Goal: Task Accomplishment & Management: Manage account settings

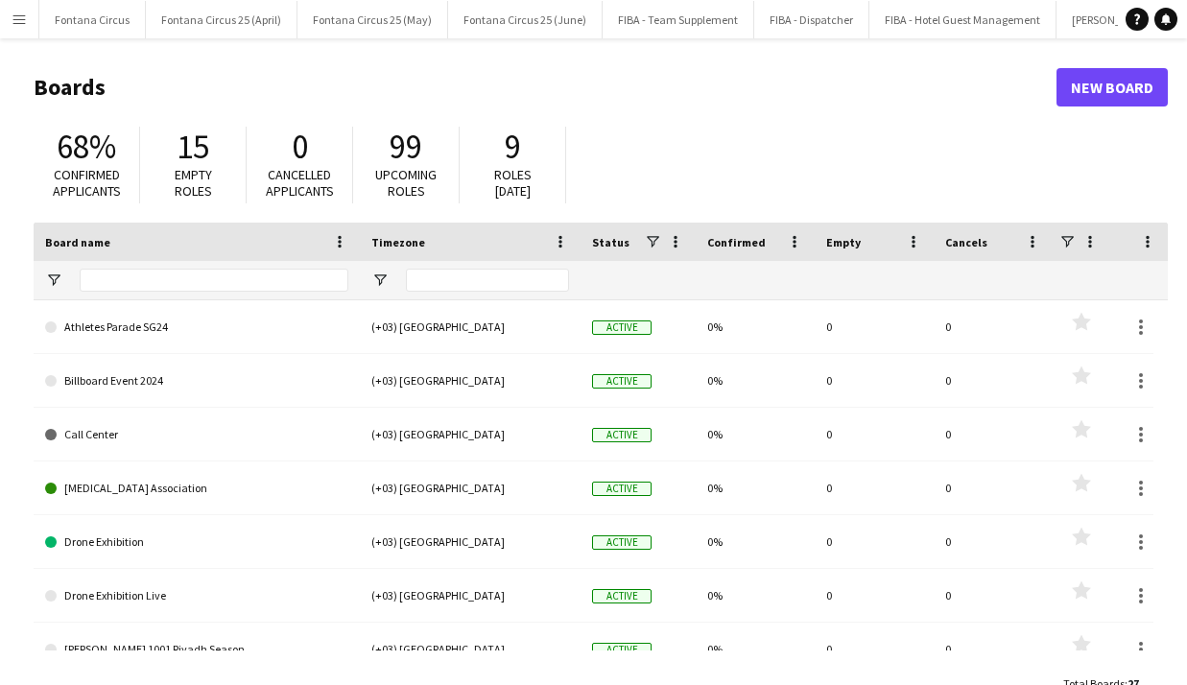
click at [7, 21] on button "Menu" at bounding box center [19, 19] width 38 height 38
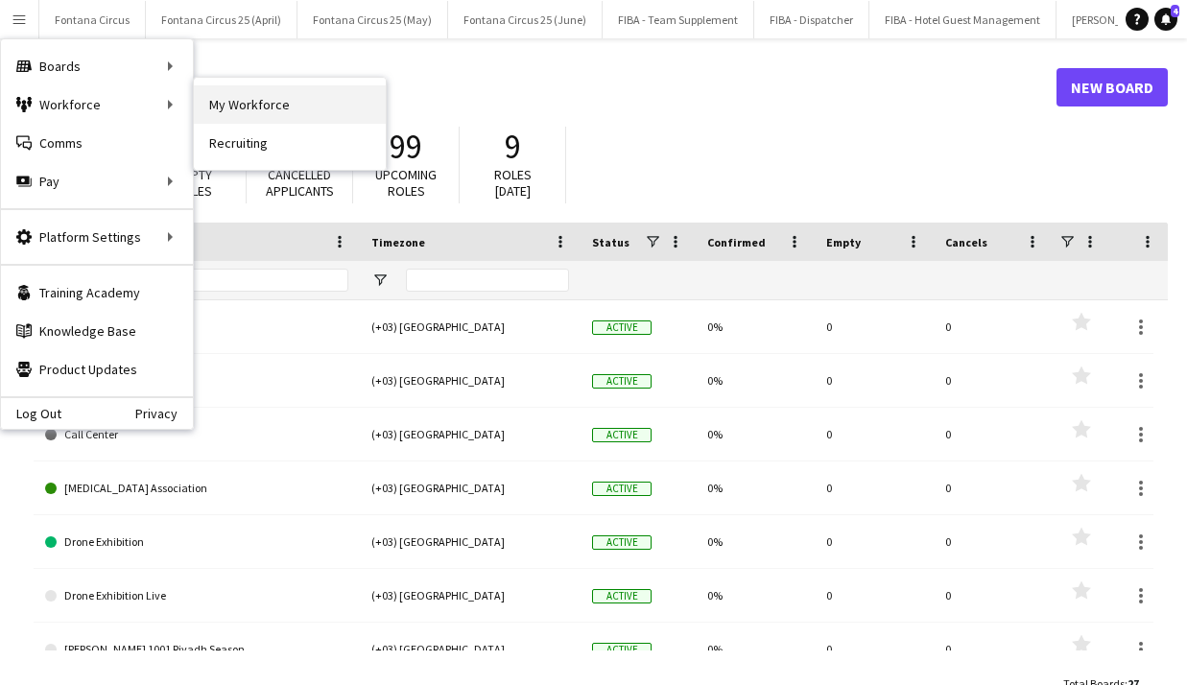
click at [250, 91] on link "My Workforce" at bounding box center [290, 104] width 192 height 38
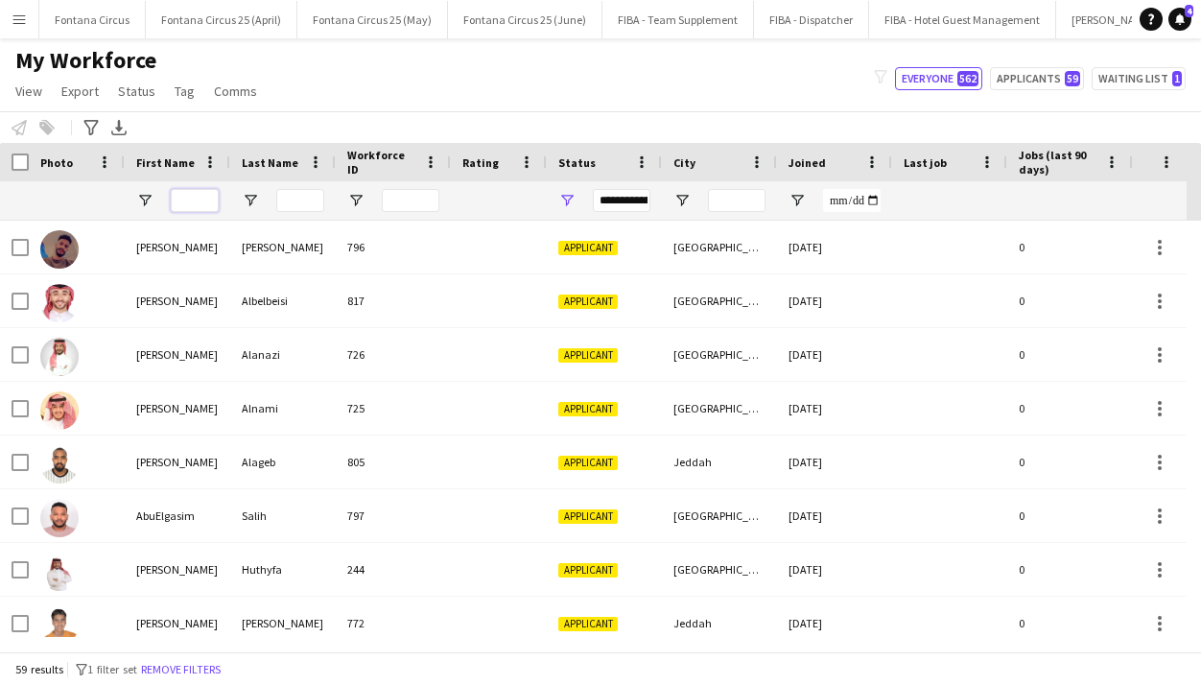
click at [196, 192] on input "First Name Filter Input" at bounding box center [195, 200] width 48 height 23
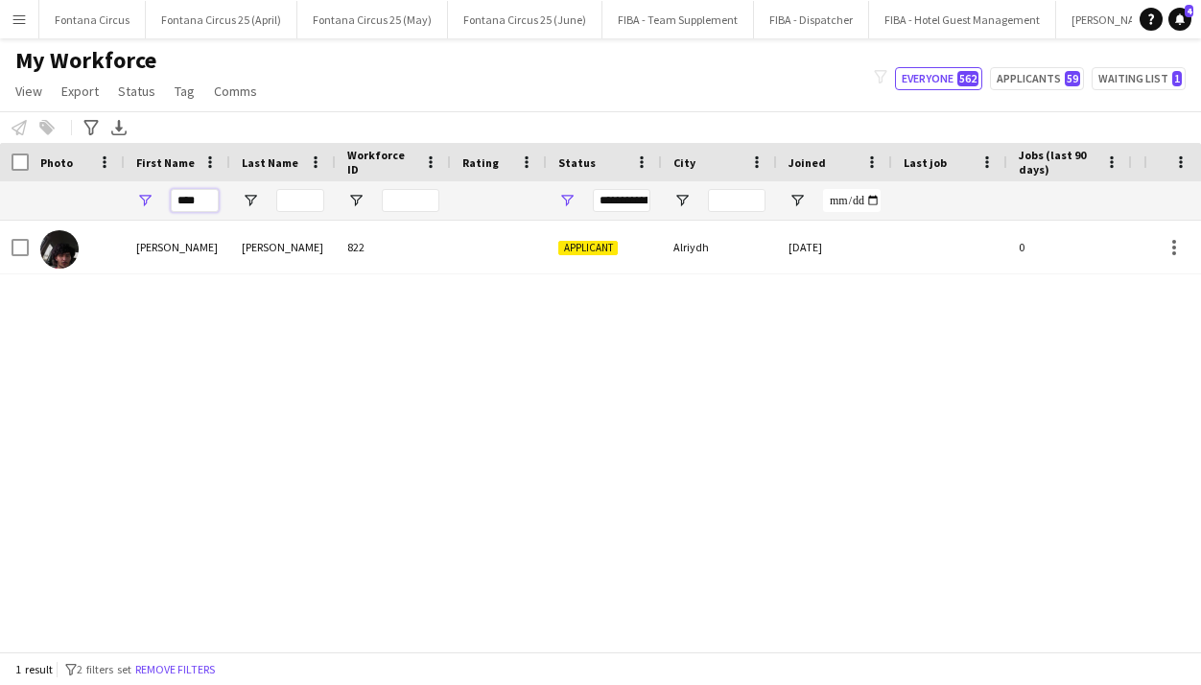
type input "****"
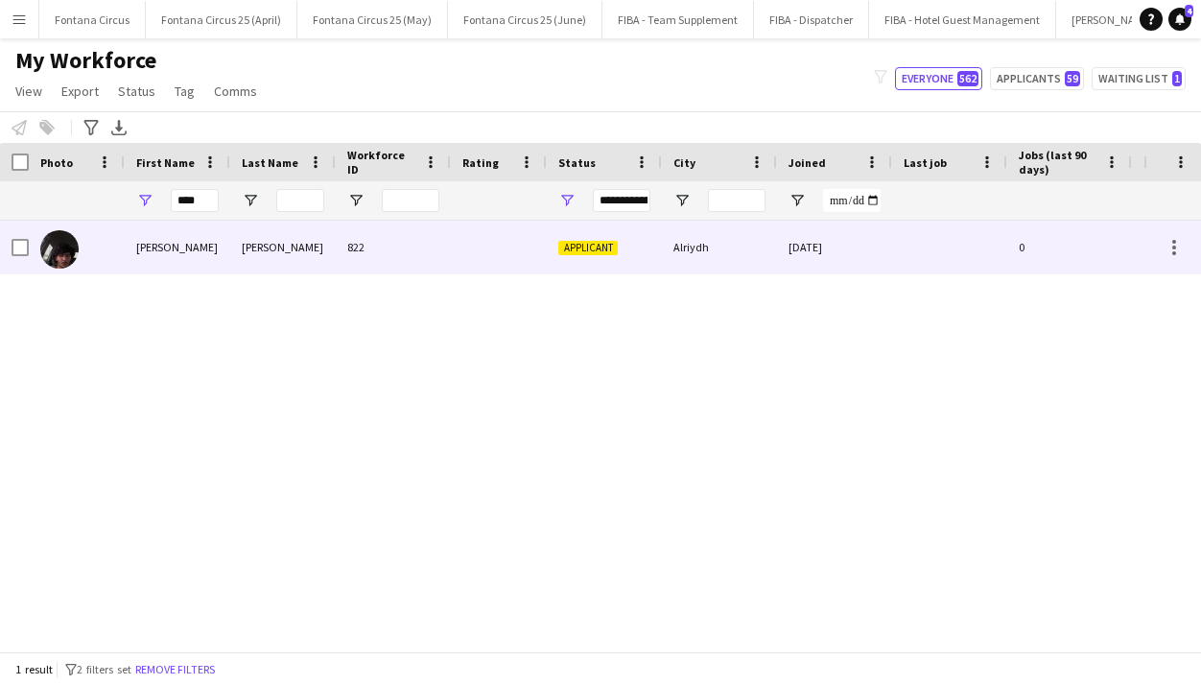
click at [608, 260] on div "Applicant" at bounding box center [604, 247] width 115 height 53
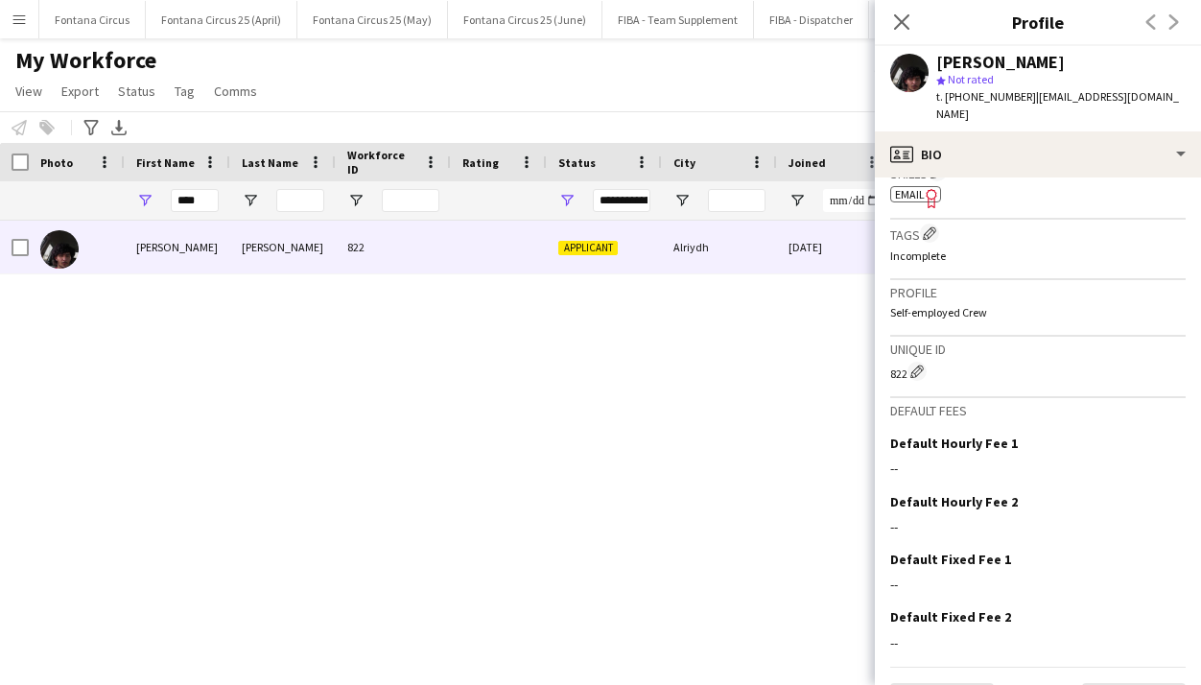
scroll to position [699, 0]
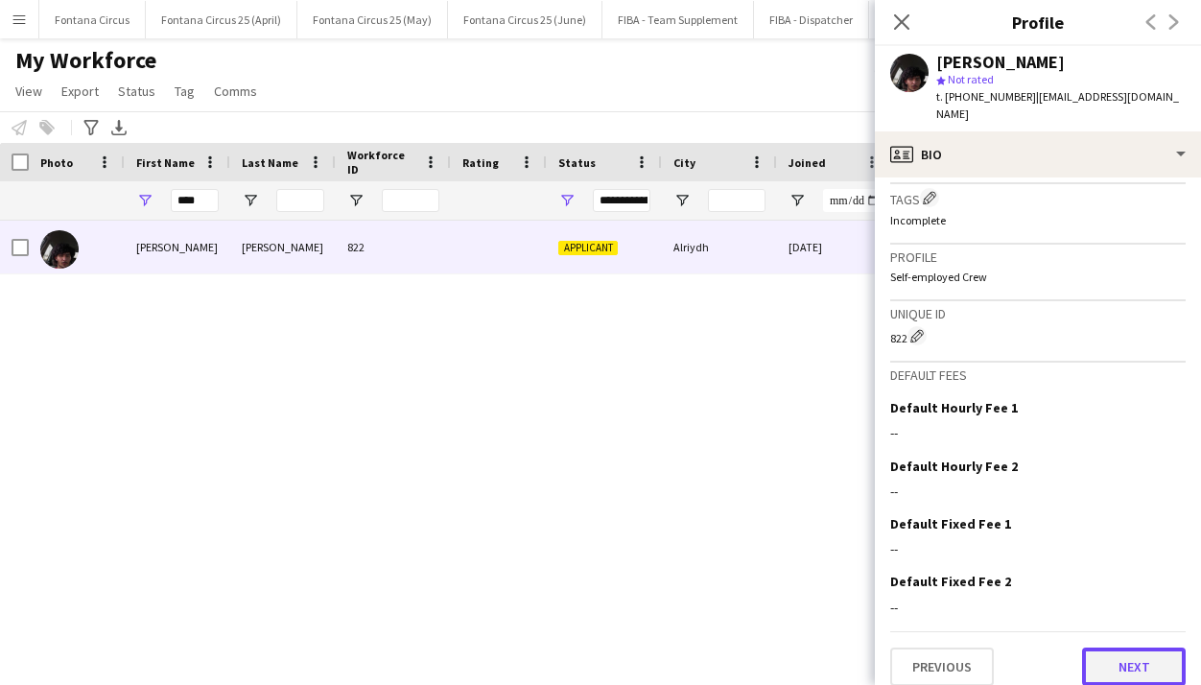
click at [1100, 648] on button "Next" at bounding box center [1134, 666] width 104 height 38
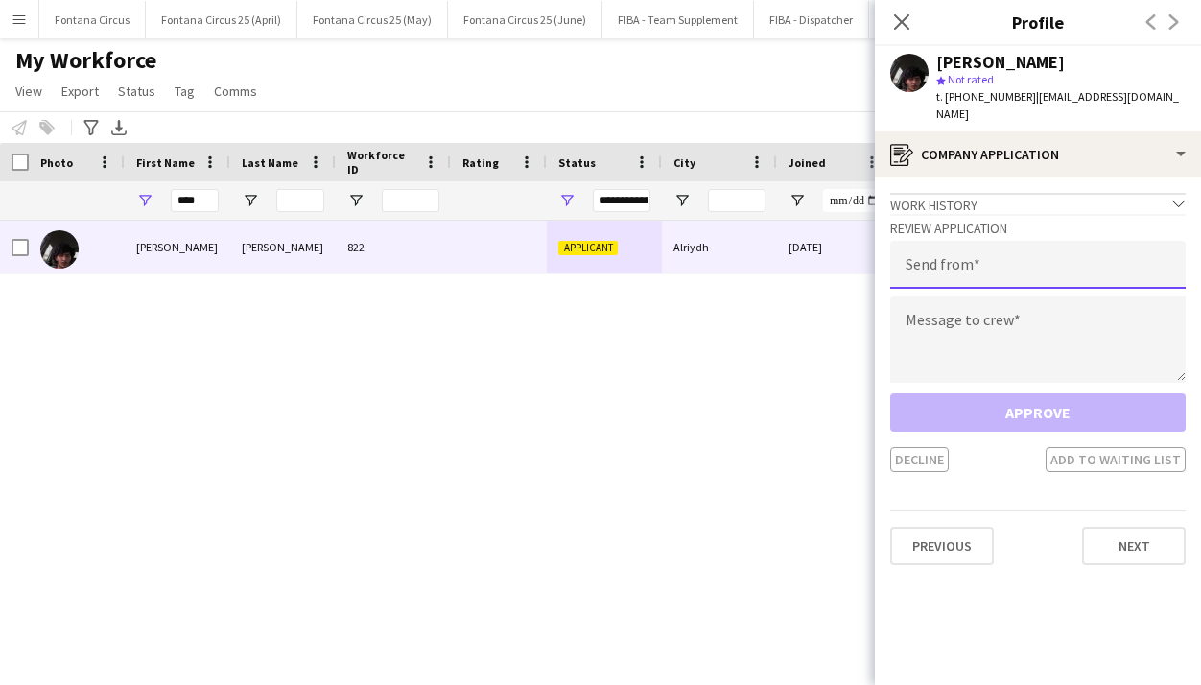
click at [944, 259] on input "email" at bounding box center [1037, 265] width 295 height 48
type input "**********"
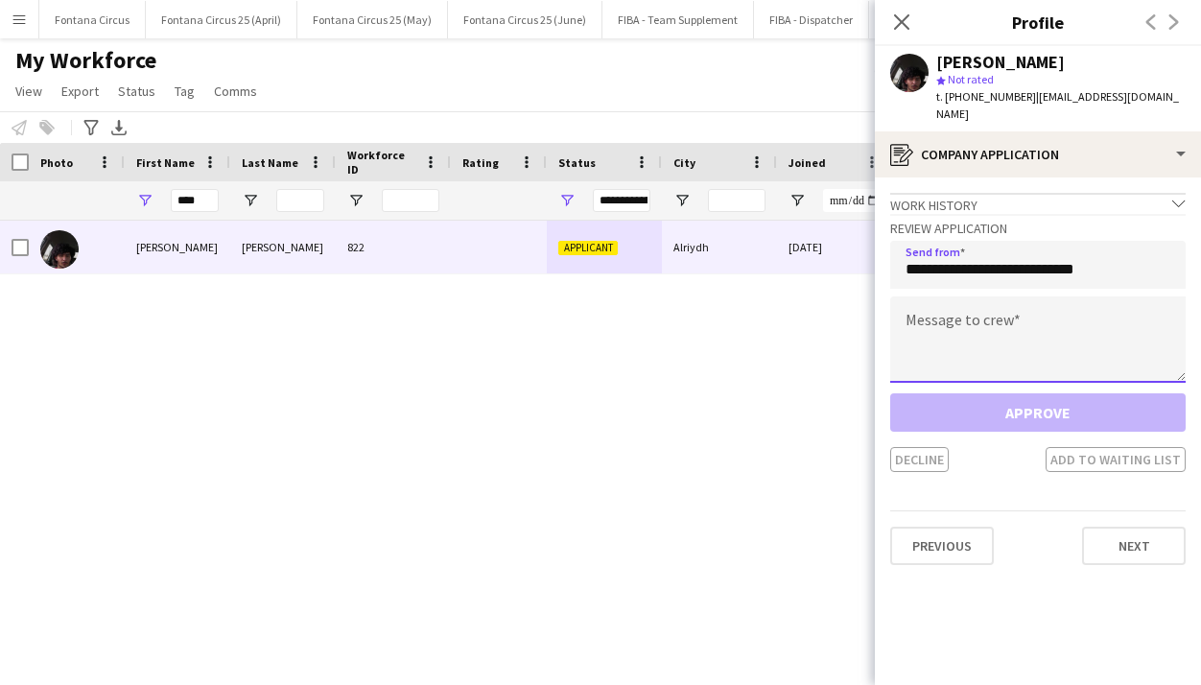
click at [949, 318] on textarea at bounding box center [1037, 339] width 295 height 86
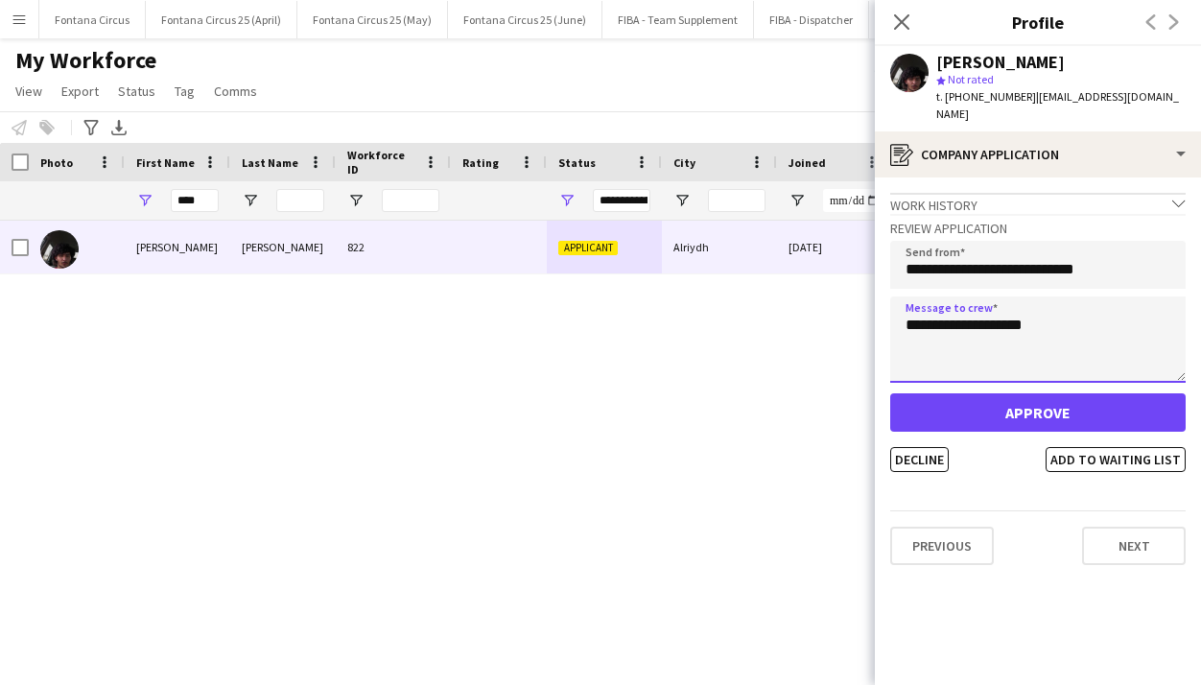
type textarea "**********"
click at [1051, 83] on div "star Not rated" at bounding box center [1060, 79] width 249 height 17
click at [1053, 99] on span "| [EMAIL_ADDRESS][DOMAIN_NAME]" at bounding box center [1057, 105] width 243 height 32
copy span "bassa1425"
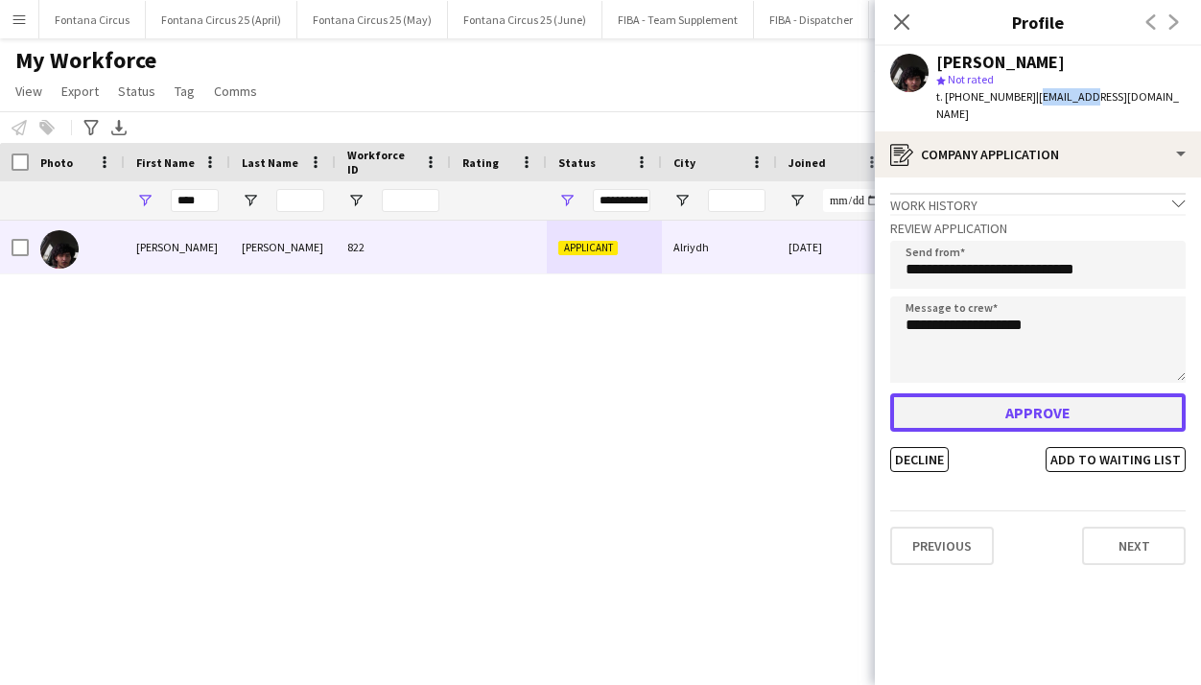
click at [1054, 413] on button "Approve" at bounding box center [1037, 412] width 295 height 38
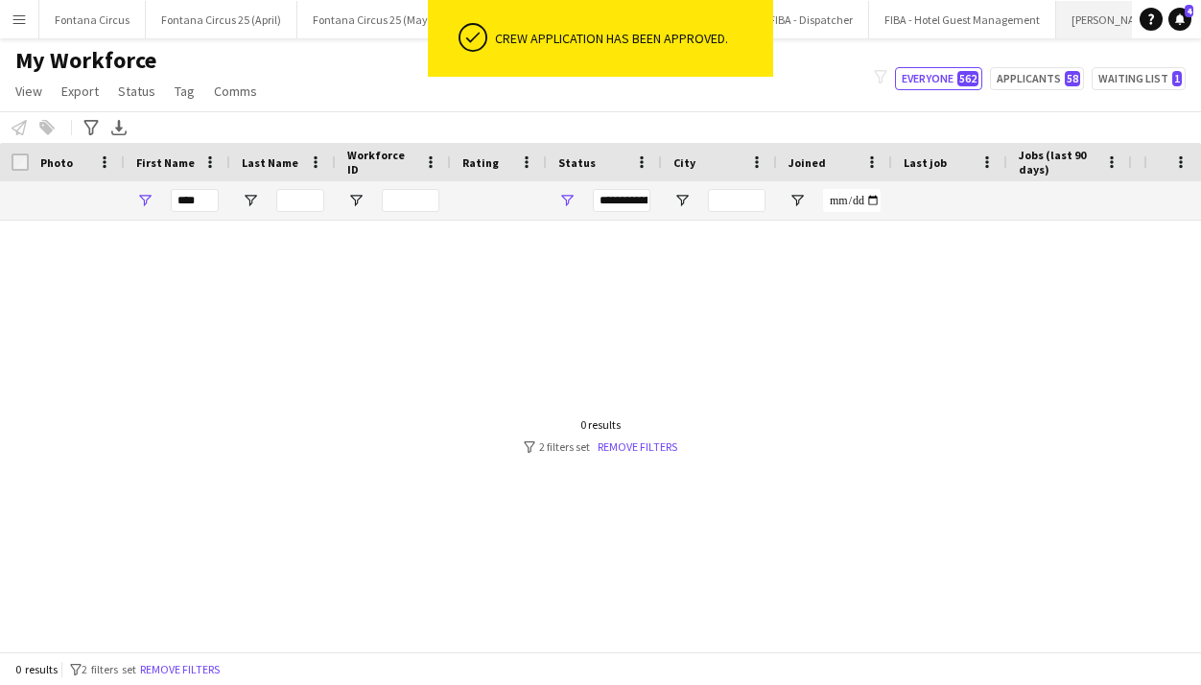
scroll to position [0, 367]
click at [1072, 27] on button "PLUMA25 - SEP Close" at bounding box center [1123, 19] width 103 height 37
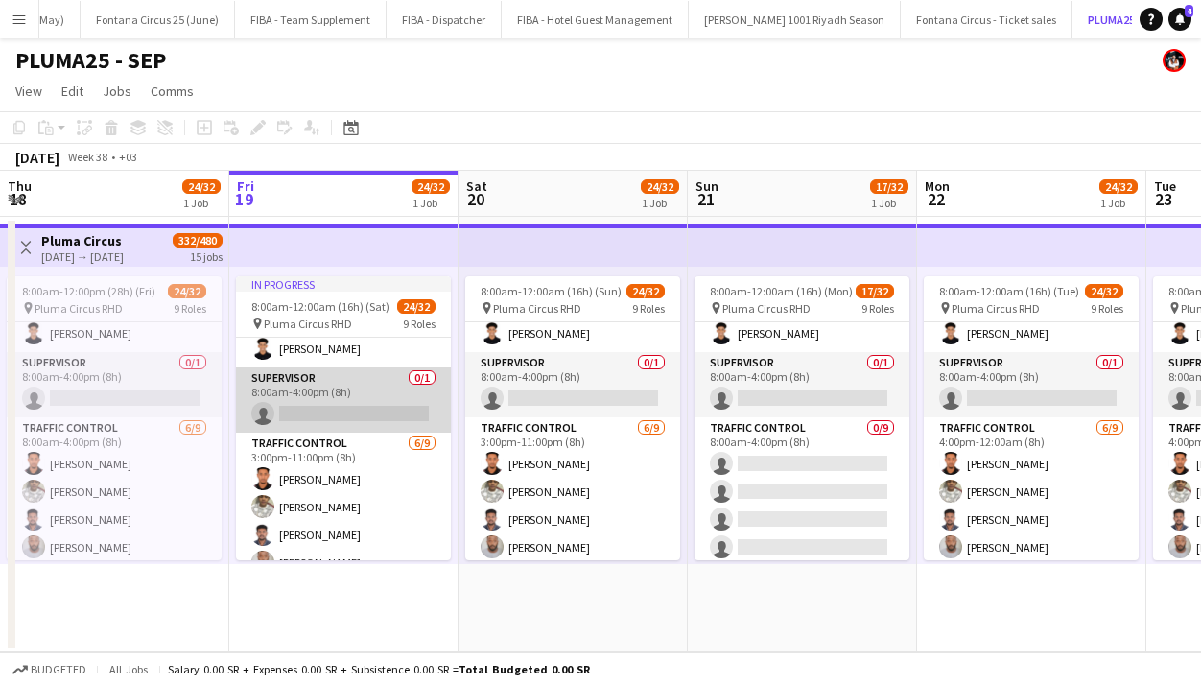
scroll to position [344, 0]
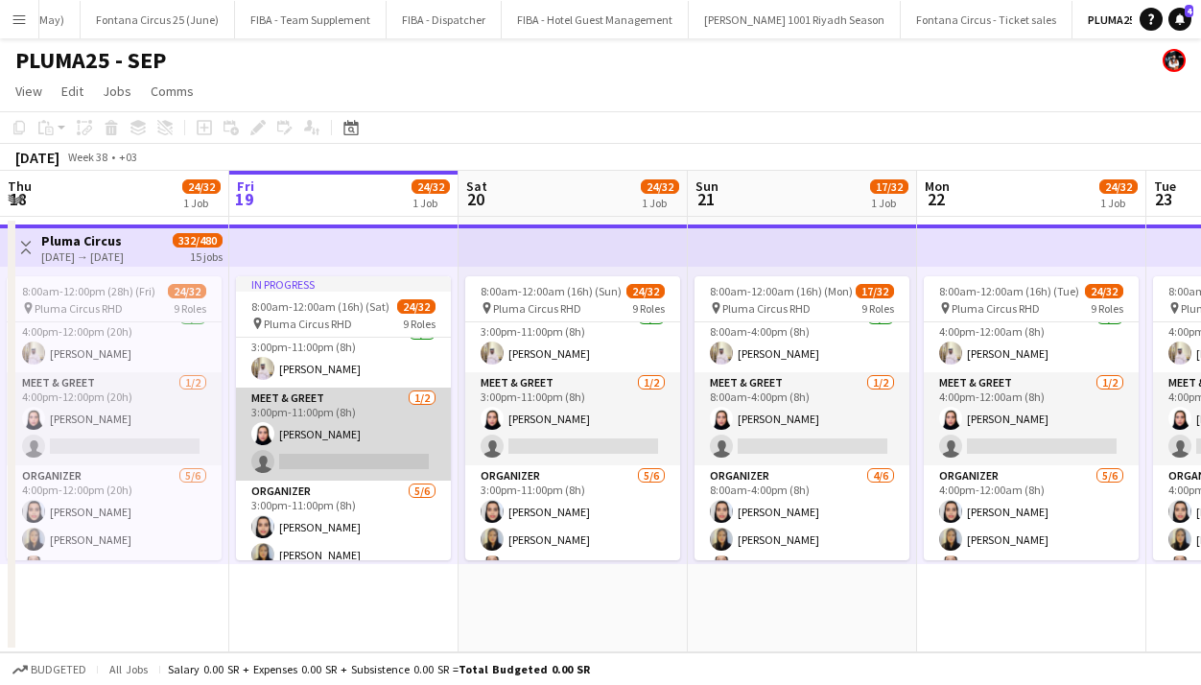
click at [307, 448] on app-card-role "Meet & Greet [DATE] 3:00pm-11:00pm (8h) [PERSON_NAME] single-neutral-actions" at bounding box center [343, 434] width 215 height 93
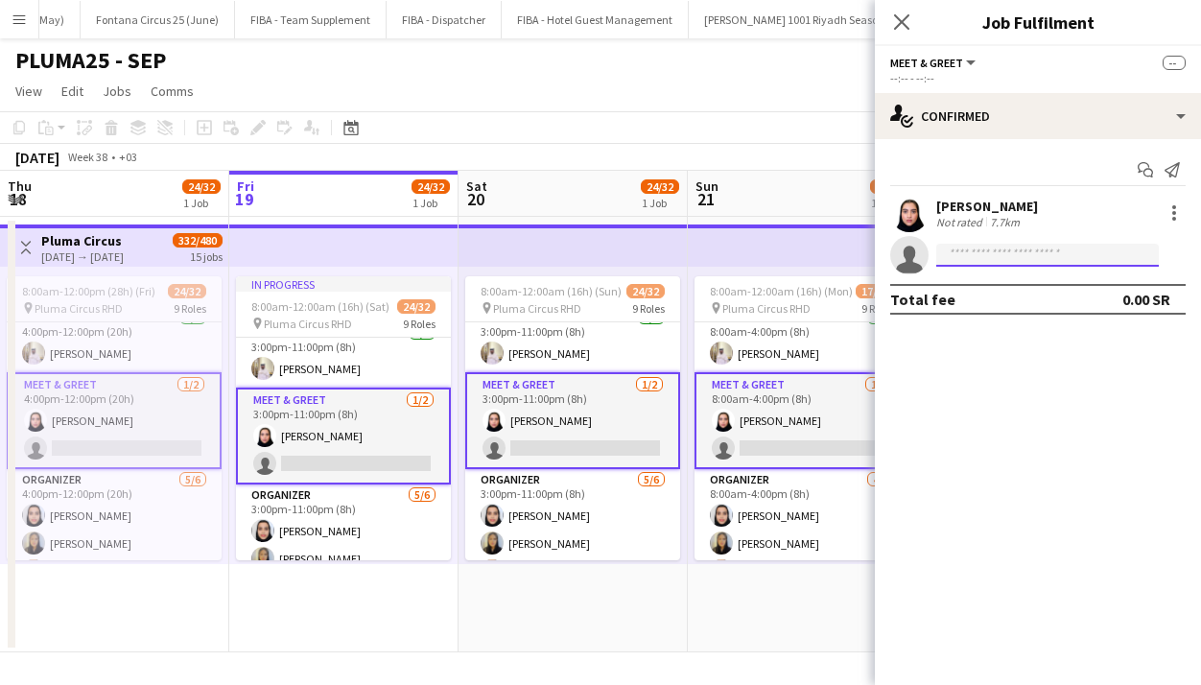
click at [992, 259] on input at bounding box center [1047, 255] width 223 height 23
paste input "*********"
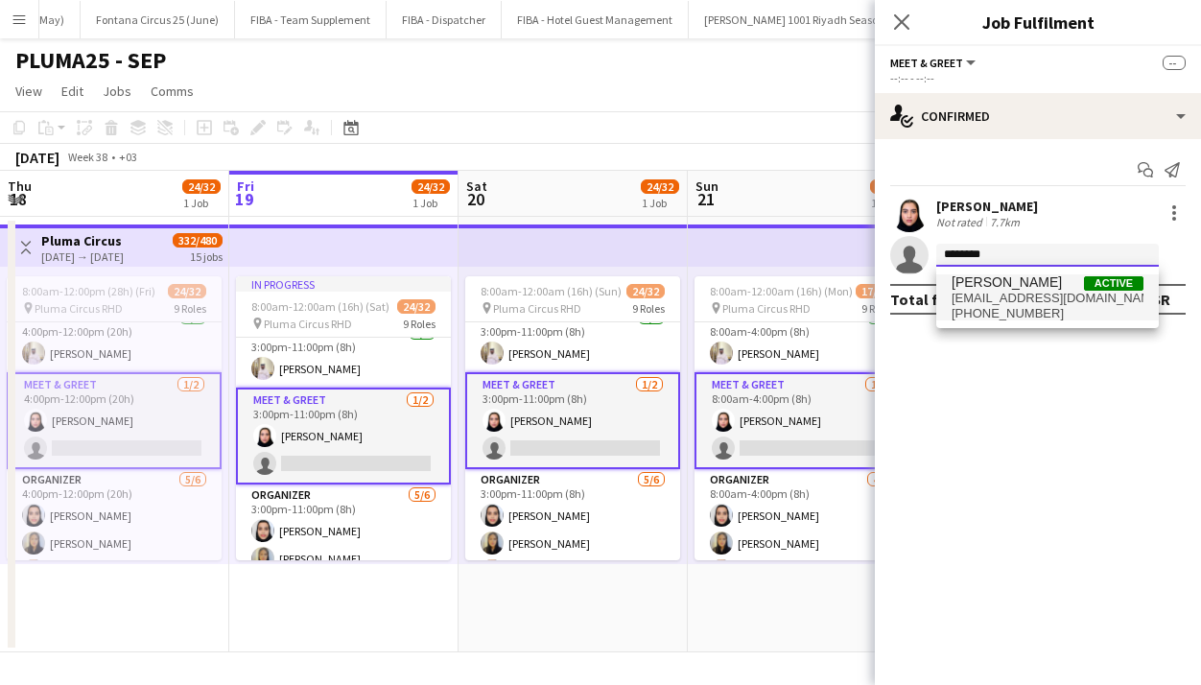
type input "********"
click at [982, 295] on span "[EMAIL_ADDRESS][DOMAIN_NAME]" at bounding box center [1048, 298] width 192 height 15
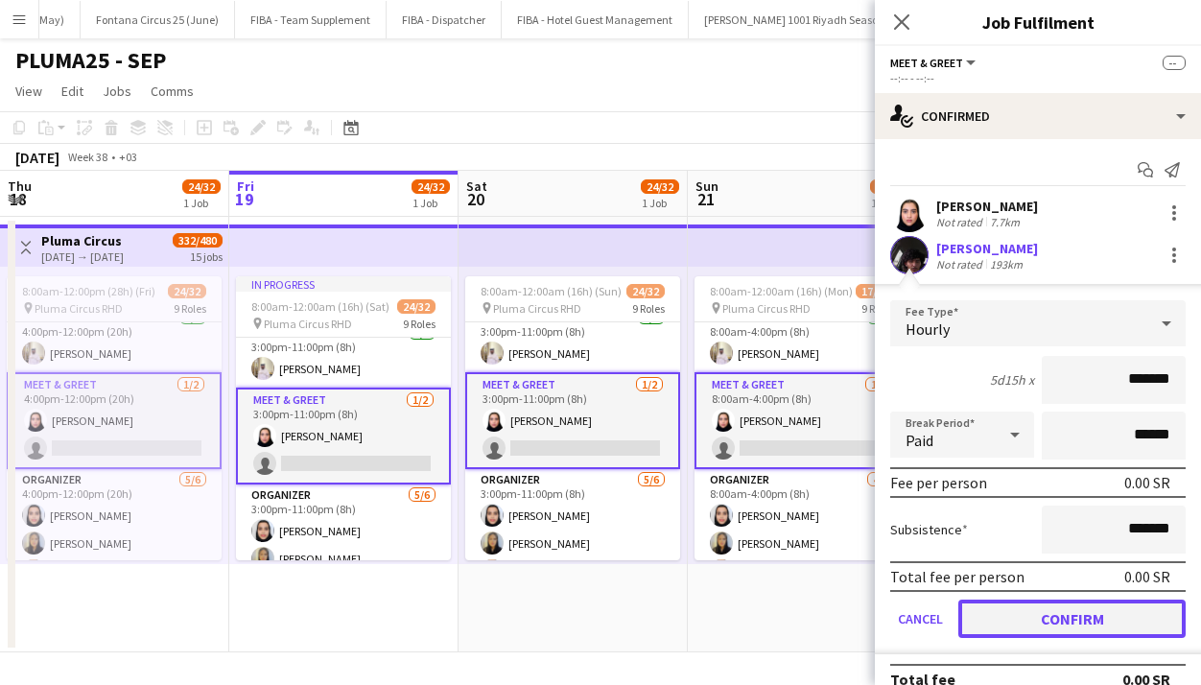
click at [1063, 620] on button "Confirm" at bounding box center [1071, 618] width 227 height 38
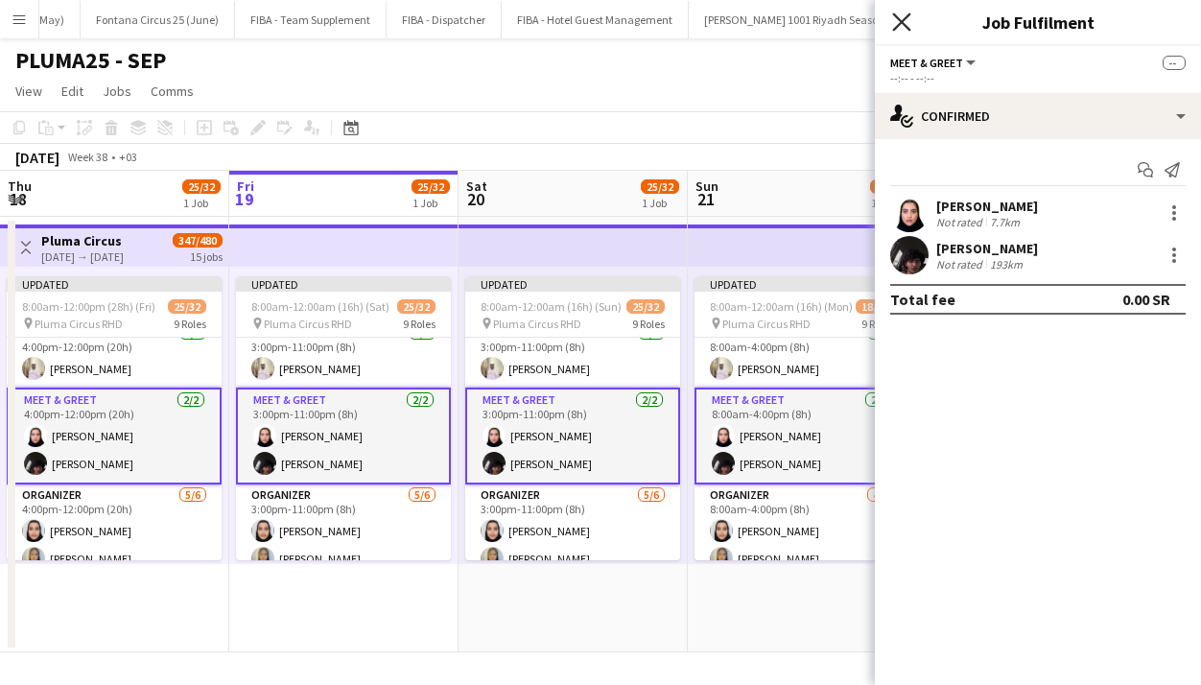
click at [893, 20] on icon "Close pop-in" at bounding box center [901, 21] width 18 height 18
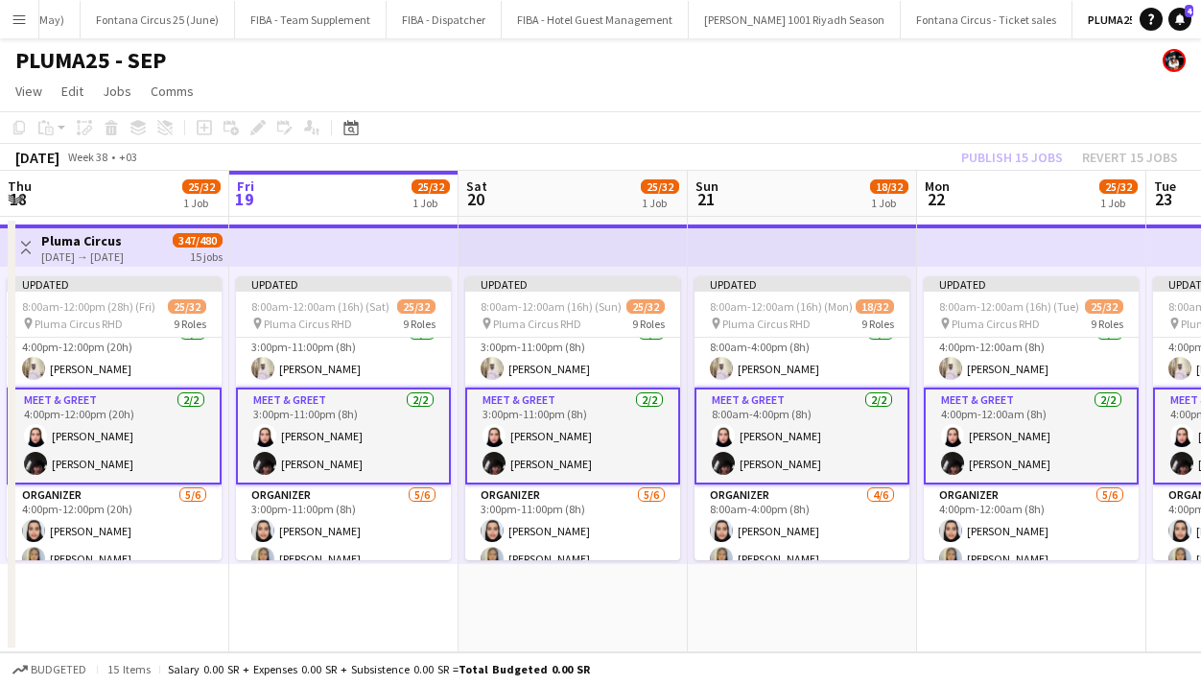
click at [989, 157] on div "Publish 15 jobs Revert 15 jobs" at bounding box center [1069, 157] width 263 height 25
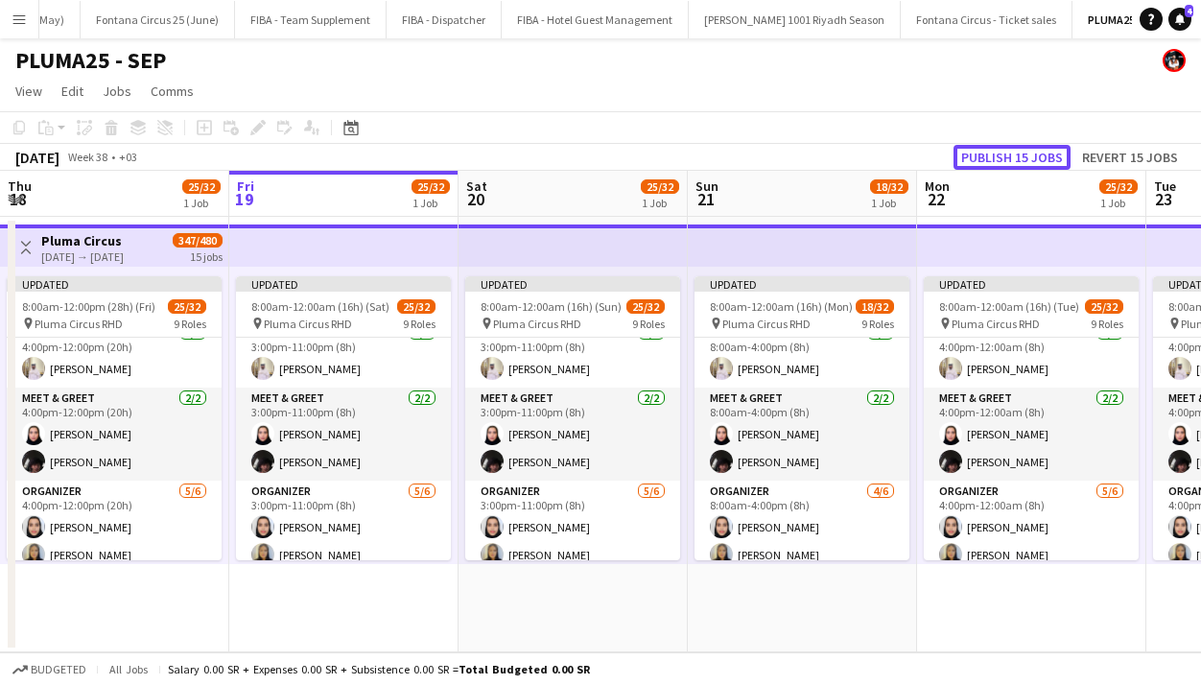
click at [989, 157] on button "Publish 15 jobs" at bounding box center [1011, 157] width 117 height 25
